Goal: Register for event/course

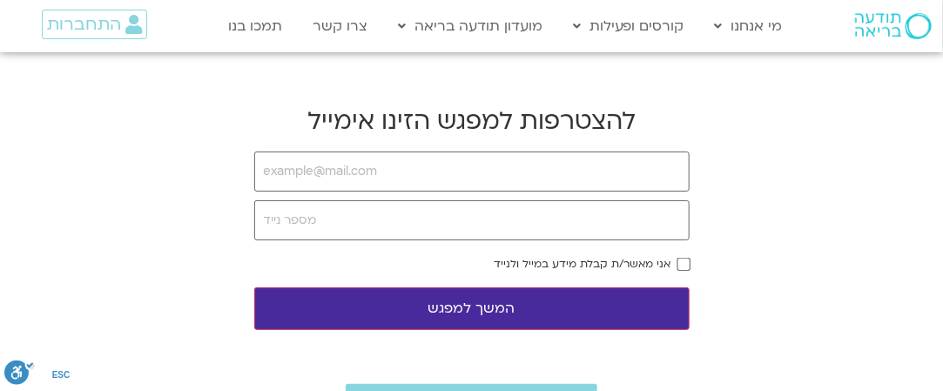
type input "[EMAIL_ADDRESS][DOMAIN_NAME]"
click at [298, 223] on input "tel" at bounding box center [471, 220] width 435 height 40
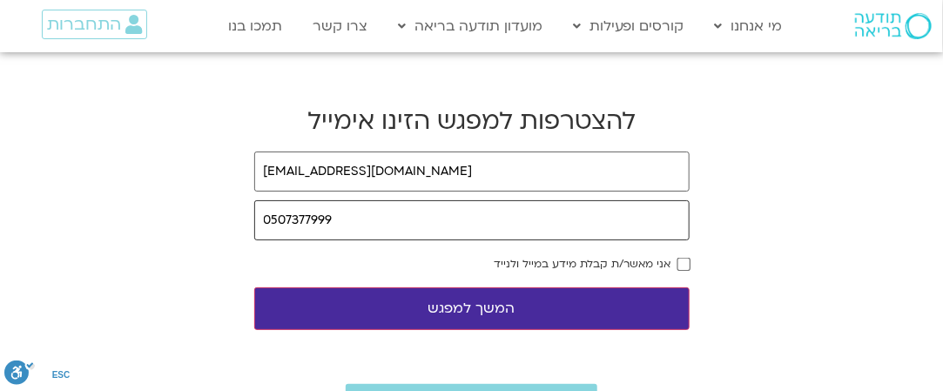
type input "0507377999"
click at [432, 302] on button "המשך למפגש" at bounding box center [471, 308] width 435 height 43
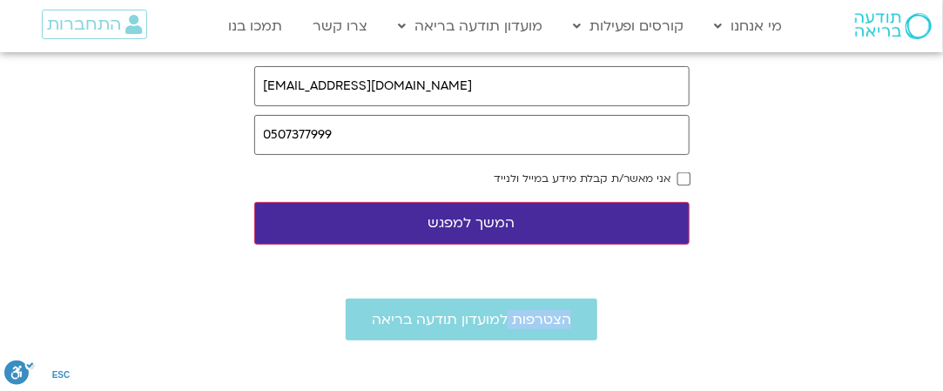
scroll to position [87, 0]
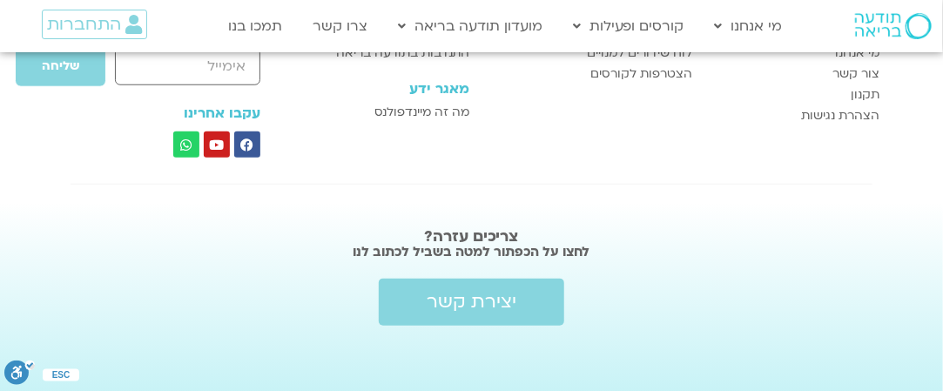
scroll to position [492, 0]
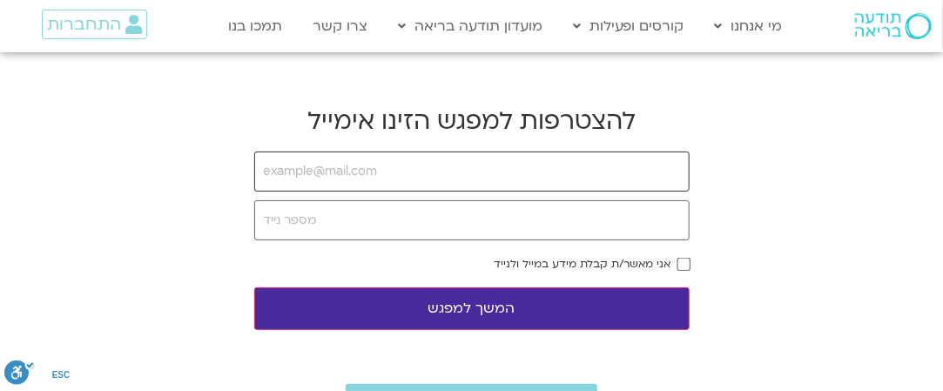
click at [271, 170] on input "email" at bounding box center [471, 172] width 435 height 40
type input "[EMAIL_ADDRESS][DOMAIN_NAME]"
click at [268, 217] on input "tel" at bounding box center [471, 220] width 435 height 40
type input "0507377999"
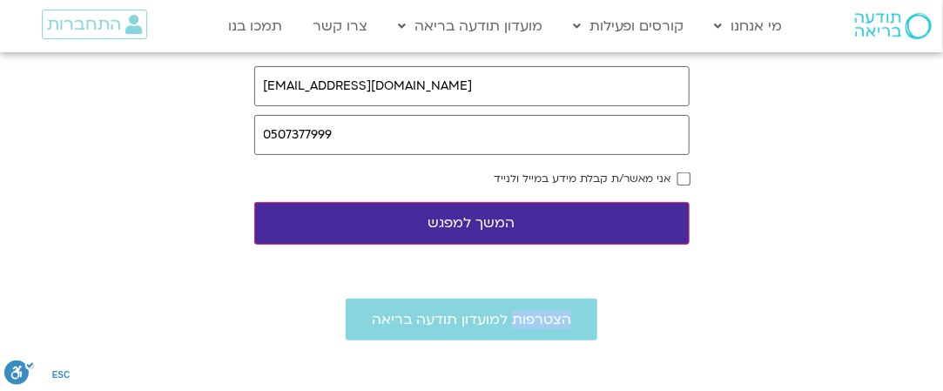
scroll to position [87, 0]
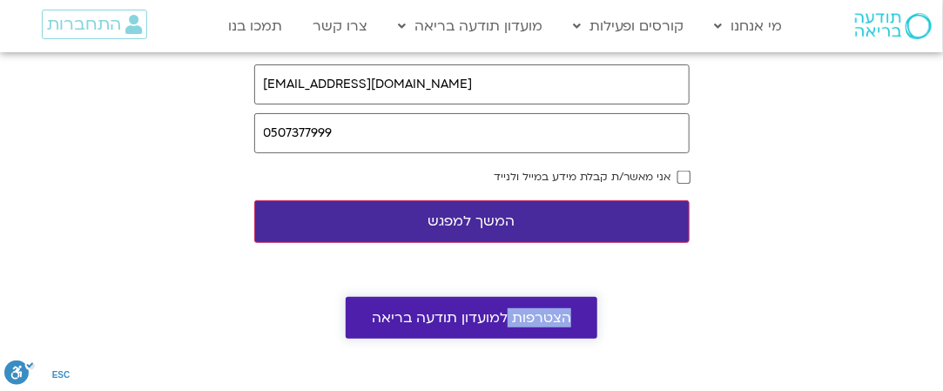
click at [543, 313] on span "הצטרפות למועדון תודעה בריאה" at bounding box center [471, 318] width 199 height 16
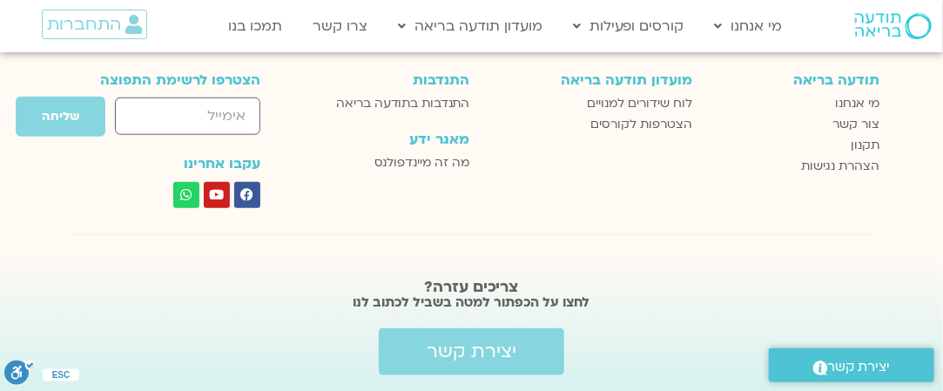
scroll to position [4901, 0]
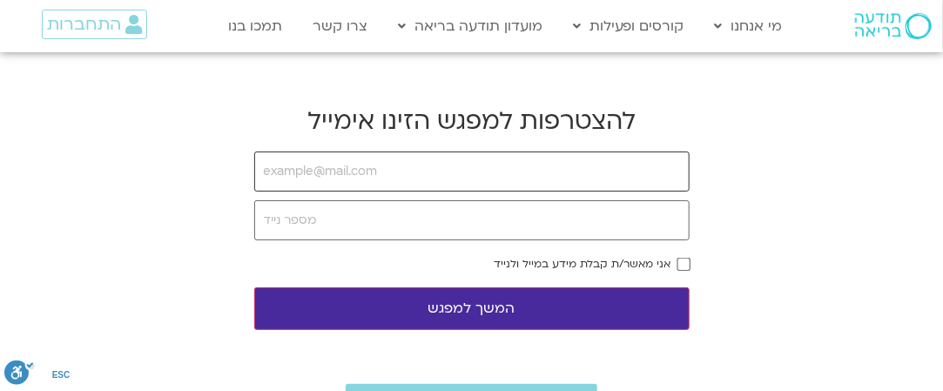
click at [298, 168] on input "email" at bounding box center [471, 172] width 435 height 40
type input "[EMAIL_ADDRESS][DOMAIN_NAME]"
click at [269, 212] on input "tel" at bounding box center [471, 220] width 435 height 40
type input "0507377999"
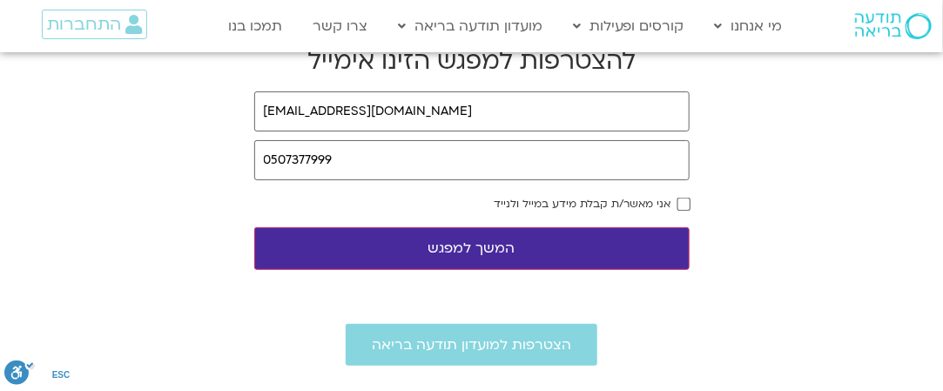
scroll to position [57, 0]
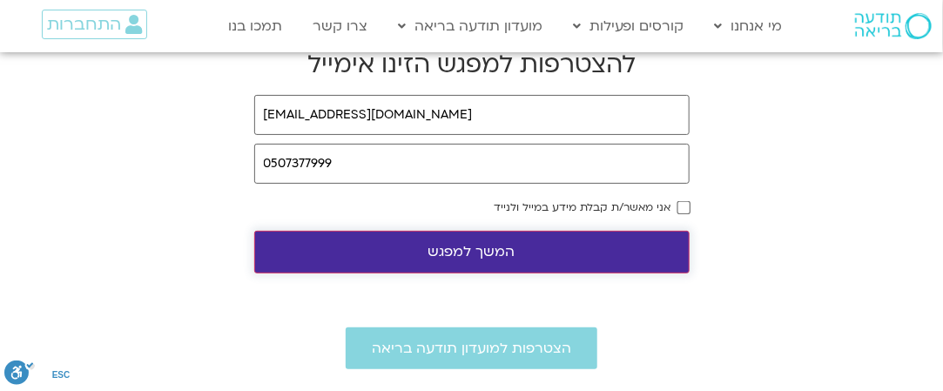
click at [386, 245] on button "המשך למפגש" at bounding box center [471, 252] width 435 height 43
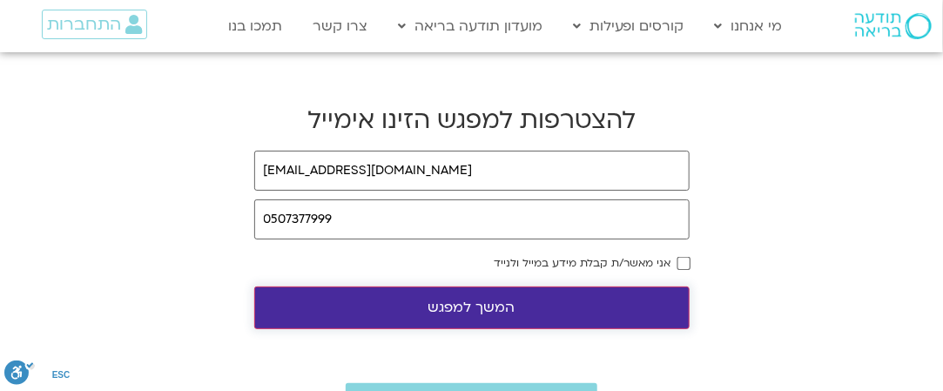
scroll to position [0, 0]
